Goal: Information Seeking & Learning: Understand process/instructions

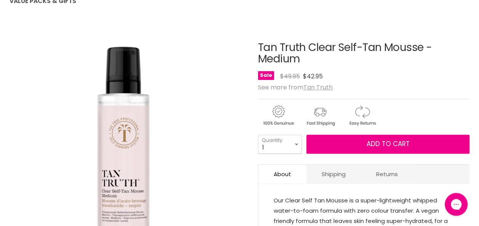
drag, startPoint x: 304, startPoint y: 61, endPoint x: 256, endPoint y: 51, distance: 49.0
click at [256, 51] on article "Click or scroll to zoom Tap or pinch to zoom Tan Truth Clear Self-Tan Mousse - …" at bounding box center [240, 165] width 460 height 284
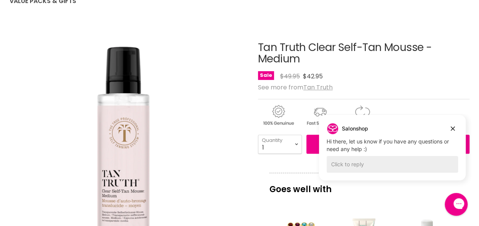
copy div "Tan Truth Clear Self-Tan Mousse - Medium"
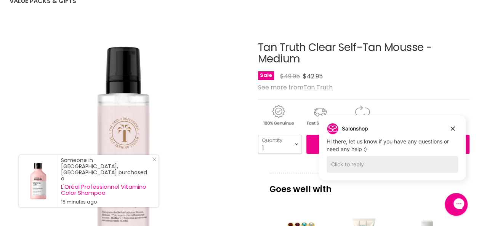
copy div "Tan Truth Clear Self-Tan Mousse - Medium"
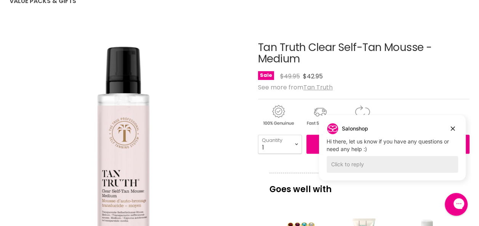
click at [329, 72] on div "Sale Original Price $49.95 Current Price $42.95" at bounding box center [363, 76] width 211 height 10
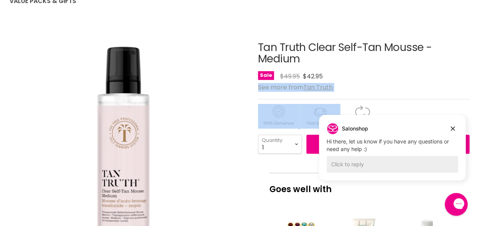
drag, startPoint x: 329, startPoint y: 72, endPoint x: 314, endPoint y: 102, distance: 33.9
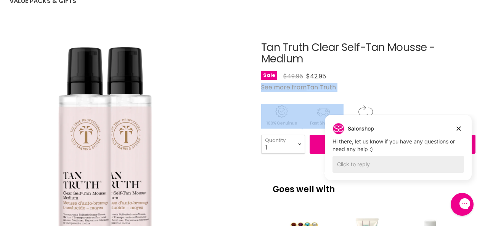
click at [194, 37] on img "Tan Truth Clear Self-Tan Mousse - Medium image. Click or Scroll to Zoom." at bounding box center [130, 142] width 160 height 240
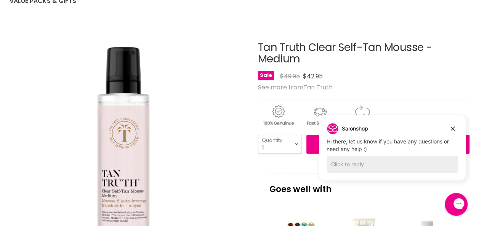
drag, startPoint x: 455, startPoint y: 129, endPoint x: 775, endPoint y: 269, distance: 349.8
click at [455, 129] on icon "Dismiss campaign" at bounding box center [453, 128] width 8 height 9
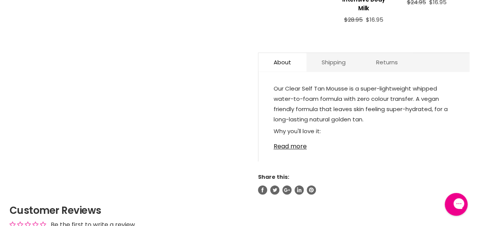
scroll to position [396, 0]
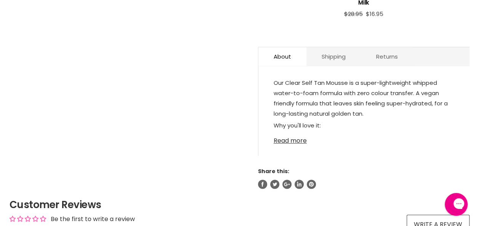
click at [297, 133] on link "Read more" at bounding box center [364, 138] width 181 height 11
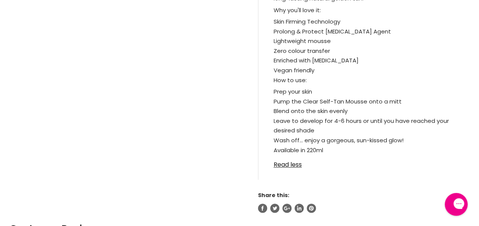
scroll to position [518, 0]
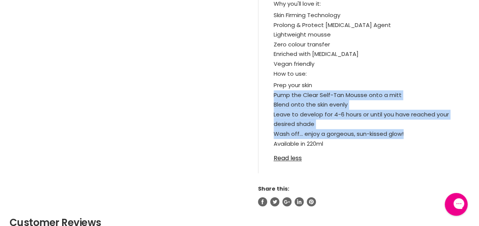
drag, startPoint x: 272, startPoint y: 83, endPoint x: 412, endPoint y: 123, distance: 145.4
click at [412, 123] on div "Our Clear Self Tan Mousse is a super-lightweight whipped water-to-foam formula …" at bounding box center [363, 62] width 211 height 221
drag, startPoint x: 412, startPoint y: 123, endPoint x: 380, endPoint y: 104, distance: 37.2
copy ol "Pump the Clear Self-Tan Mousse onto a mitt Blend onto the skin evenly Leave to …"
click at [374, 129] on li "Wash off... enjoy a gorgeous, sun-kissed glow!" at bounding box center [364, 134] width 181 height 10
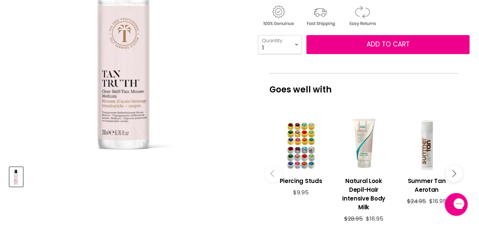
scroll to position [144, 0]
